Goal: Task Accomplishment & Management: Manage account settings

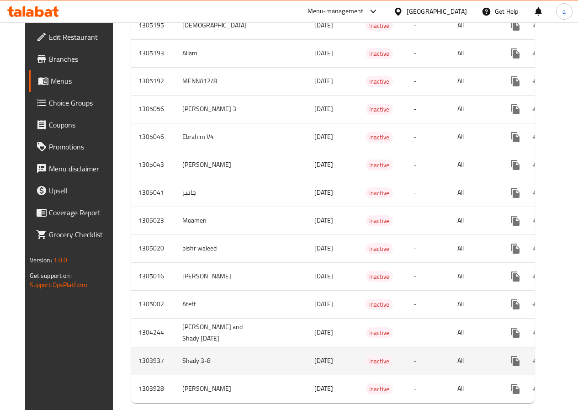
scroll to position [509, 0]
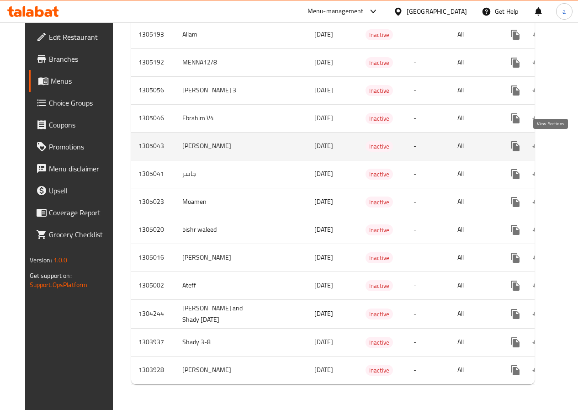
click at [570, 144] on link "enhanced table" at bounding box center [581, 146] width 22 height 22
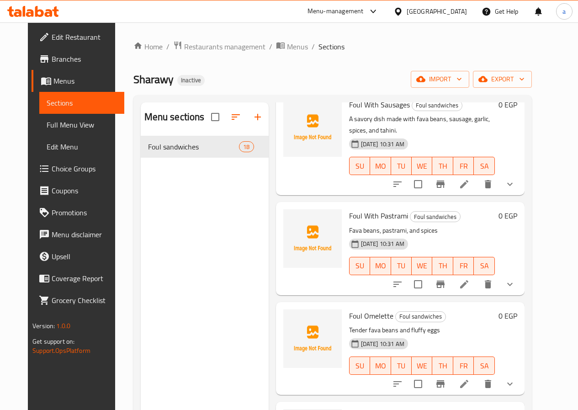
scroll to position [868, 0]
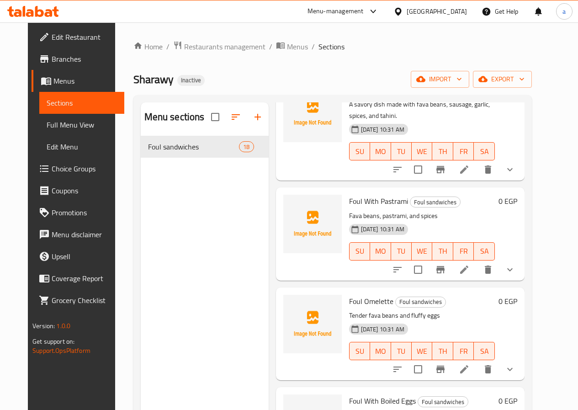
click at [63, 97] on span "Sections" at bounding box center [82, 102] width 70 height 11
click at [53, 78] on span "Menus" at bounding box center [85, 80] width 64 height 11
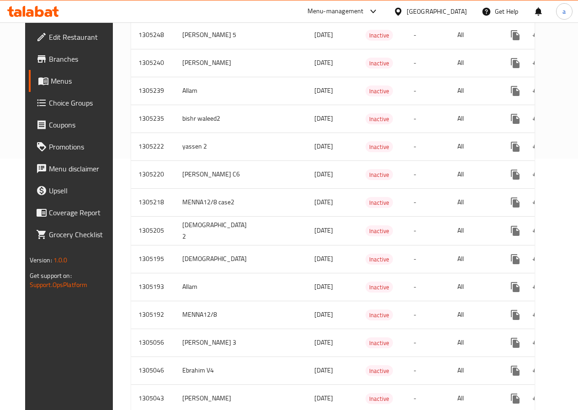
scroll to position [236, 0]
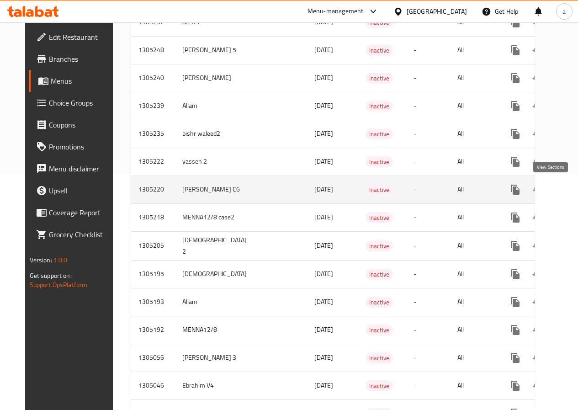
click at [570, 187] on link "enhanced table" at bounding box center [581, 190] width 22 height 22
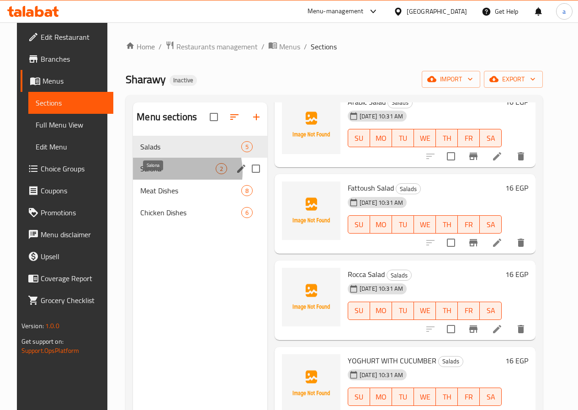
click at [158, 174] on span "Salona" at bounding box center [177, 168] width 75 height 11
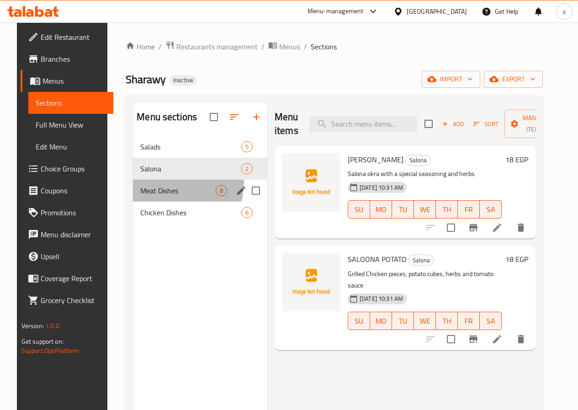
click at [158, 196] on div "Meat Dishes 8" at bounding box center [200, 191] width 134 height 22
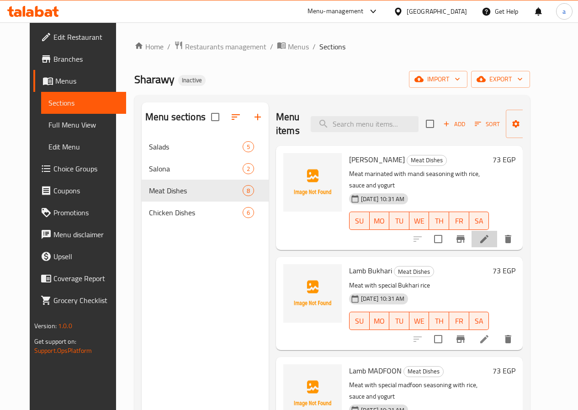
click at [497, 231] on li at bounding box center [485, 239] width 26 height 16
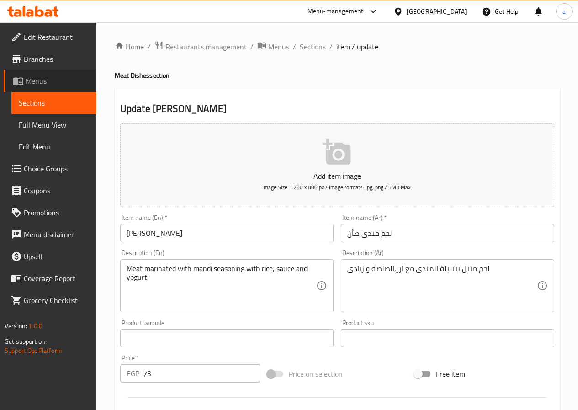
click at [54, 82] on span "Menus" at bounding box center [58, 80] width 64 height 11
